Goal: Transaction & Acquisition: Book appointment/travel/reservation

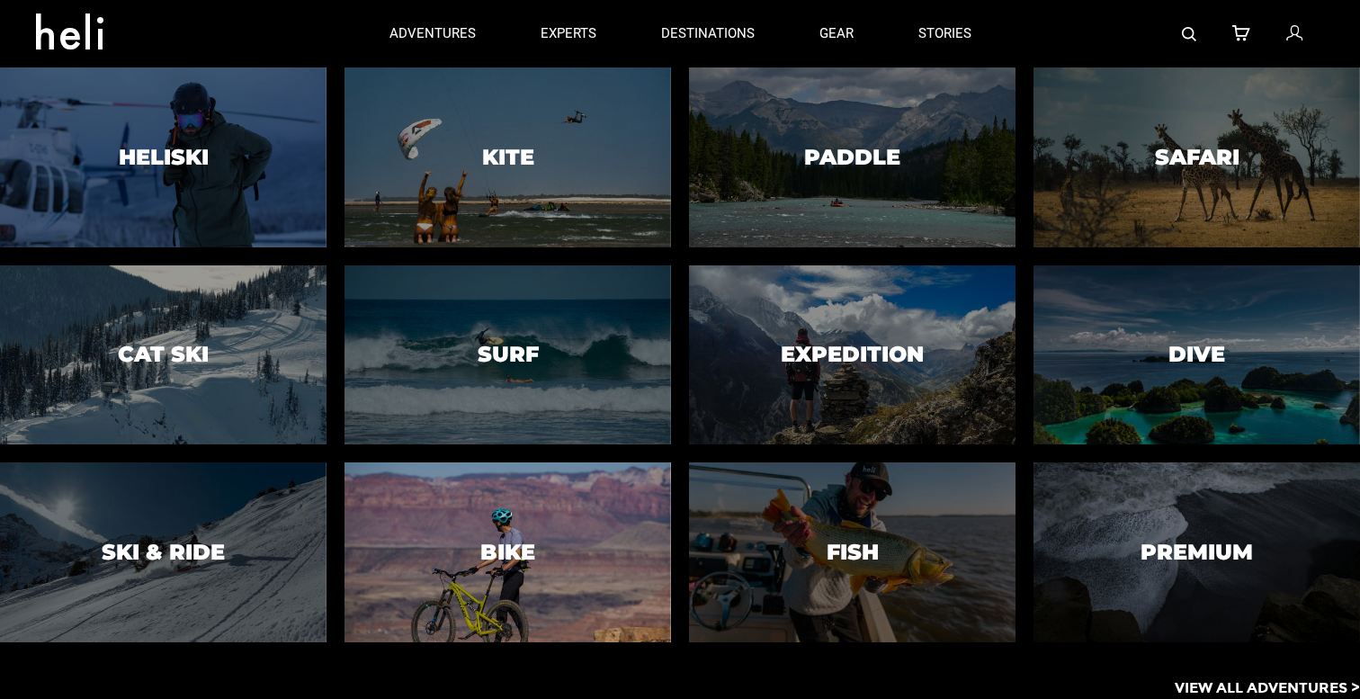
click at [503, 550] on h3 "Bike" at bounding box center [507, 552] width 55 height 23
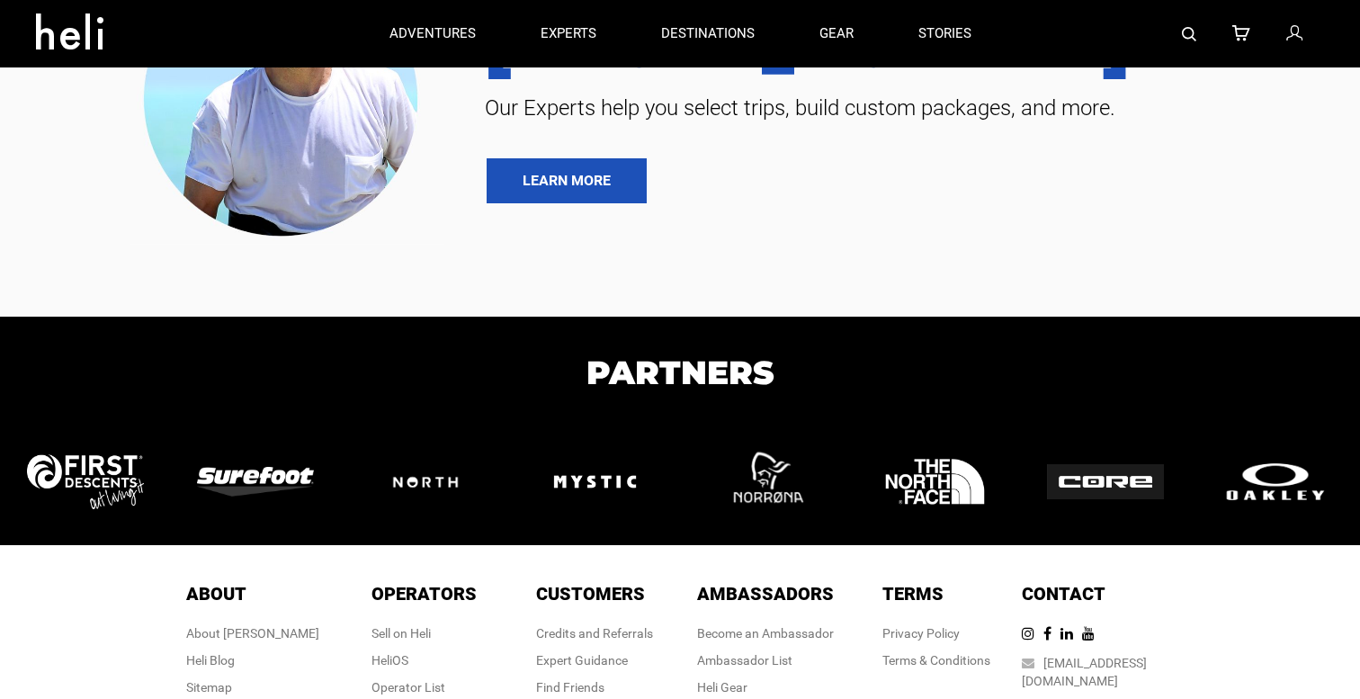
scroll to position [240, 0]
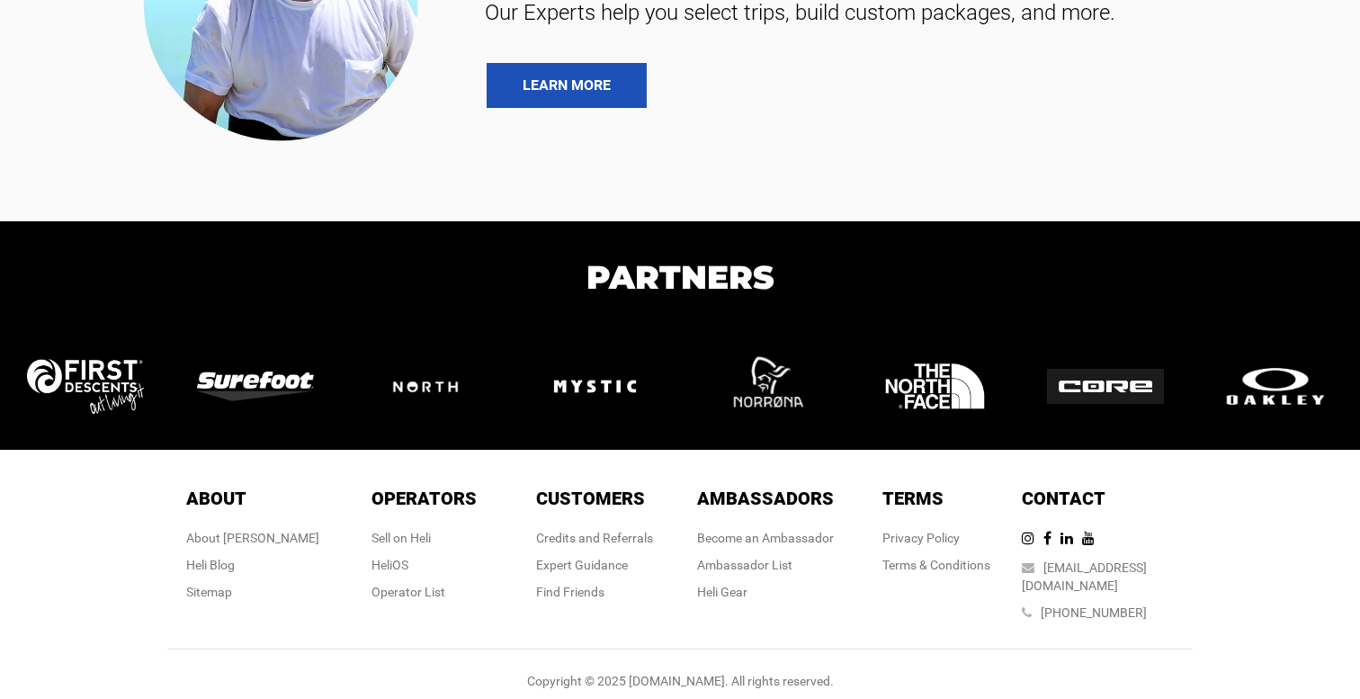
type input "Bike"
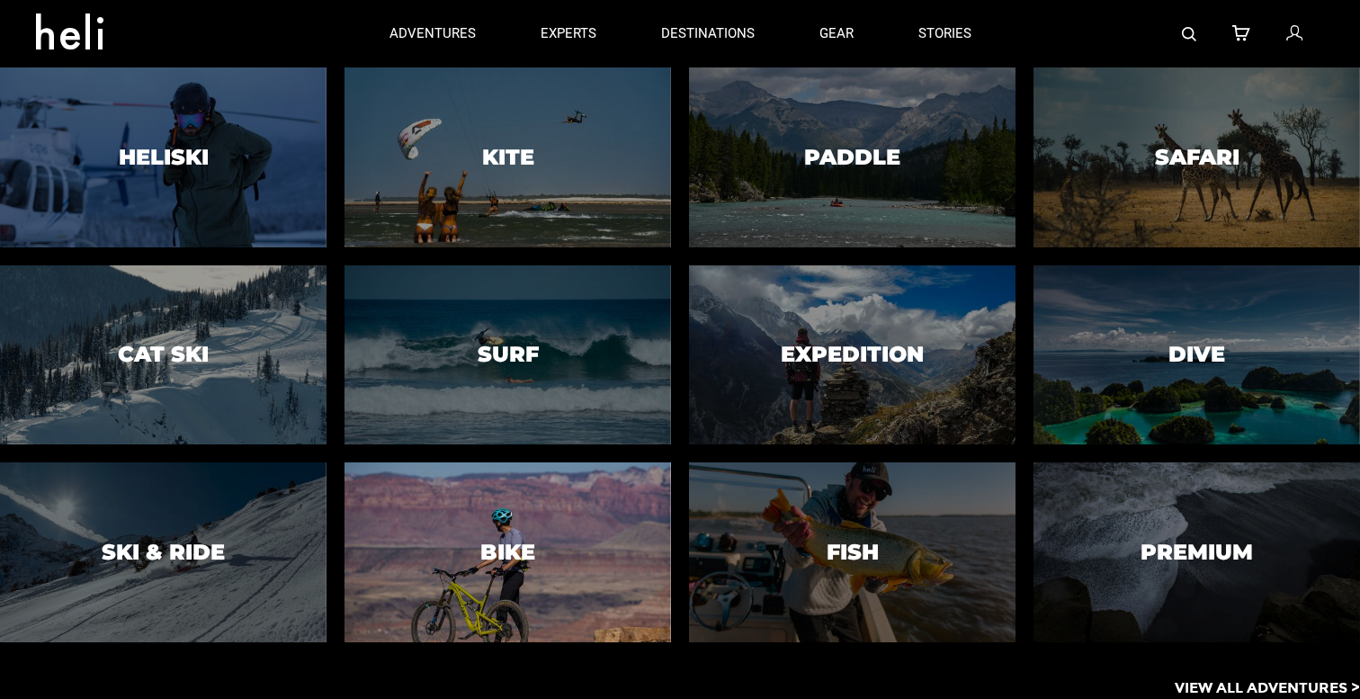
click at [508, 550] on h3 "Bike" at bounding box center [507, 552] width 55 height 23
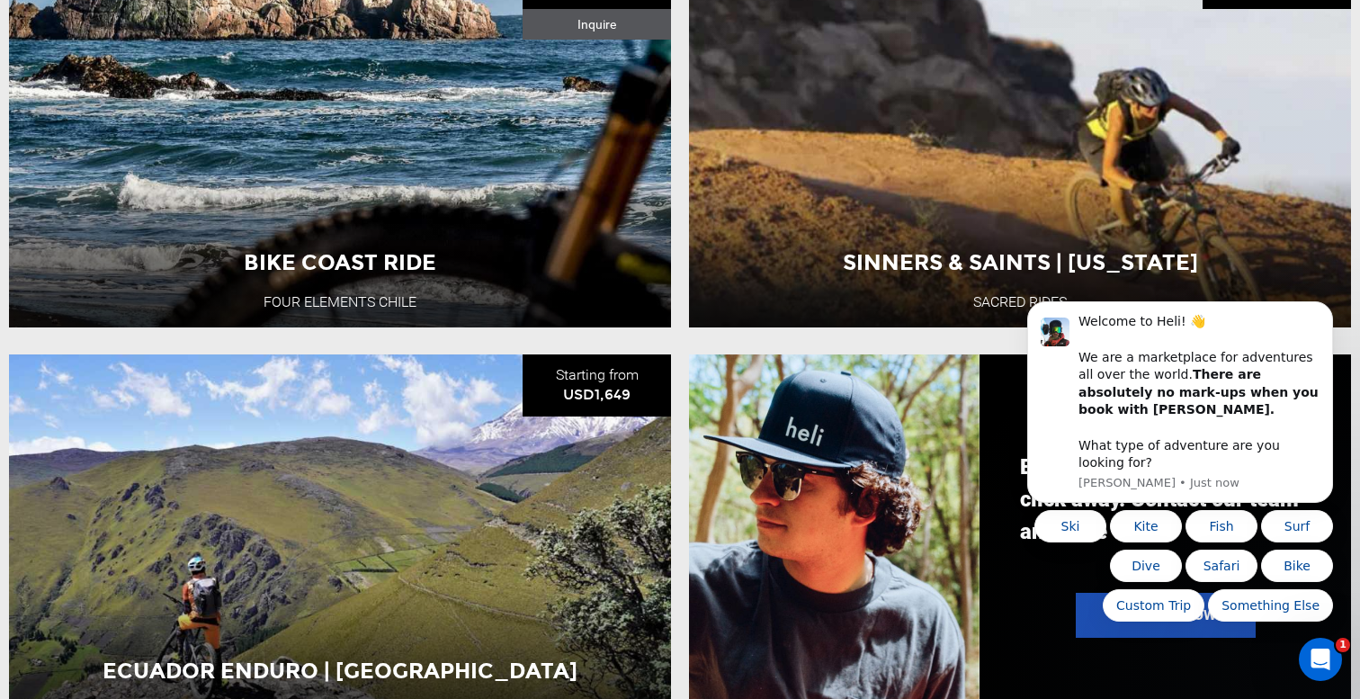
scroll to position [1652, 0]
